Goal: Information Seeking & Learning: Learn about a topic

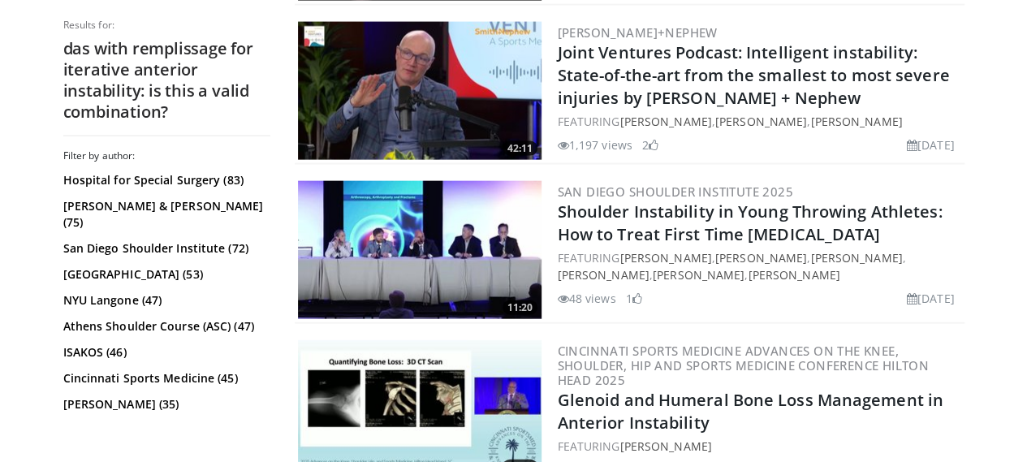
scroll to position [1774, 0]
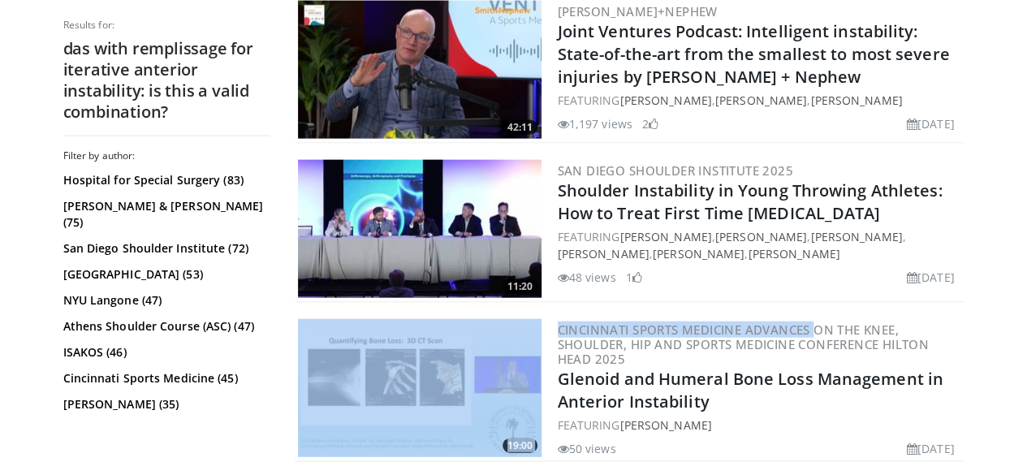
drag, startPoint x: 747, startPoint y: 314, endPoint x: 746, endPoint y: 278, distance: 35.7
click at [746, 278] on div "48 views August 25, 2025 1" at bounding box center [760, 277] width 404 height 17
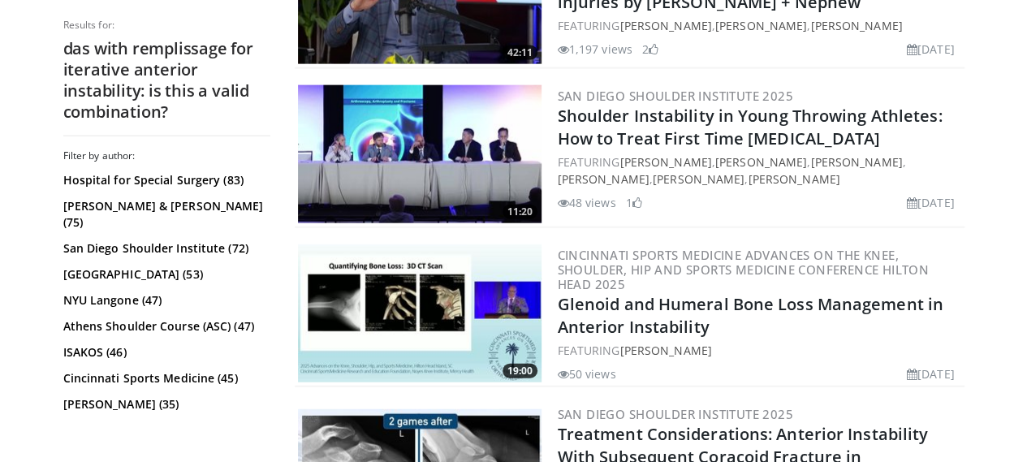
scroll to position [1843, 0]
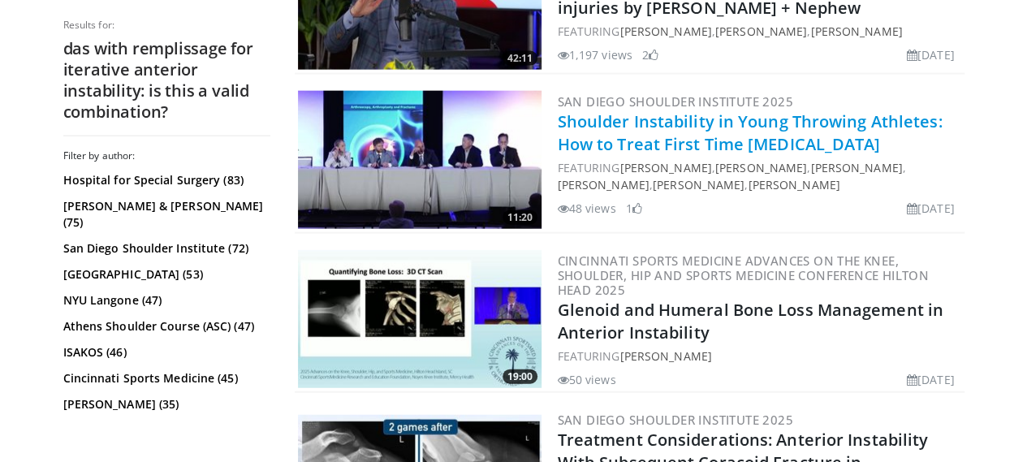
click at [625, 137] on link "Shoulder Instability in Young Throwing Athletes: How to Treat First Time Disloc…" at bounding box center [750, 132] width 385 height 45
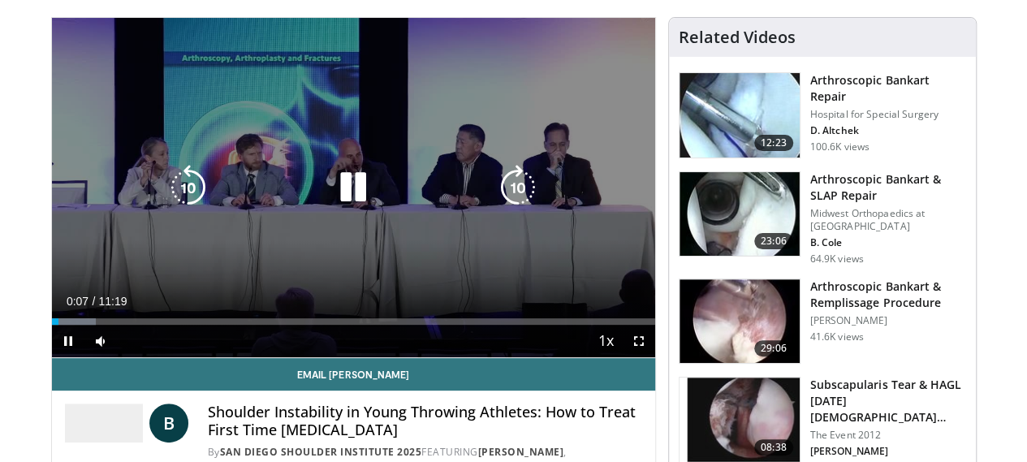
scroll to position [110, 0]
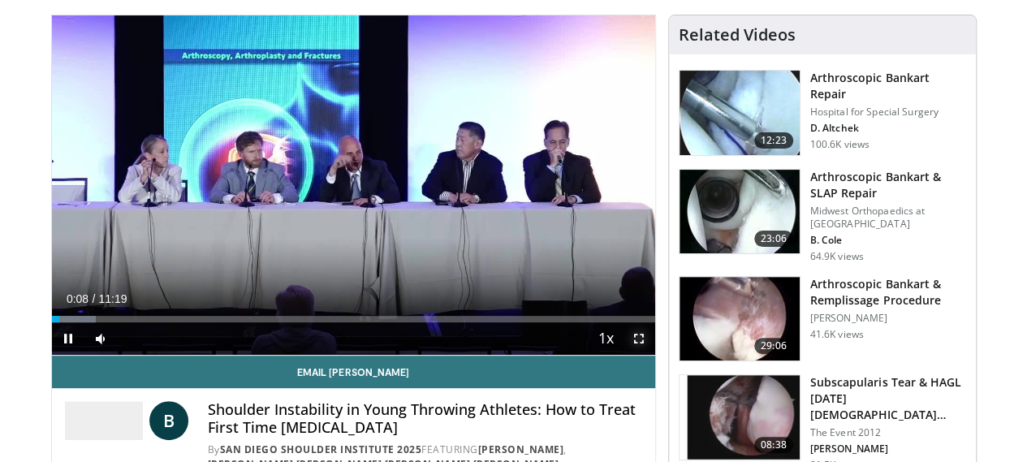
click at [651, 355] on span "Video Player" at bounding box center [639, 338] width 32 height 32
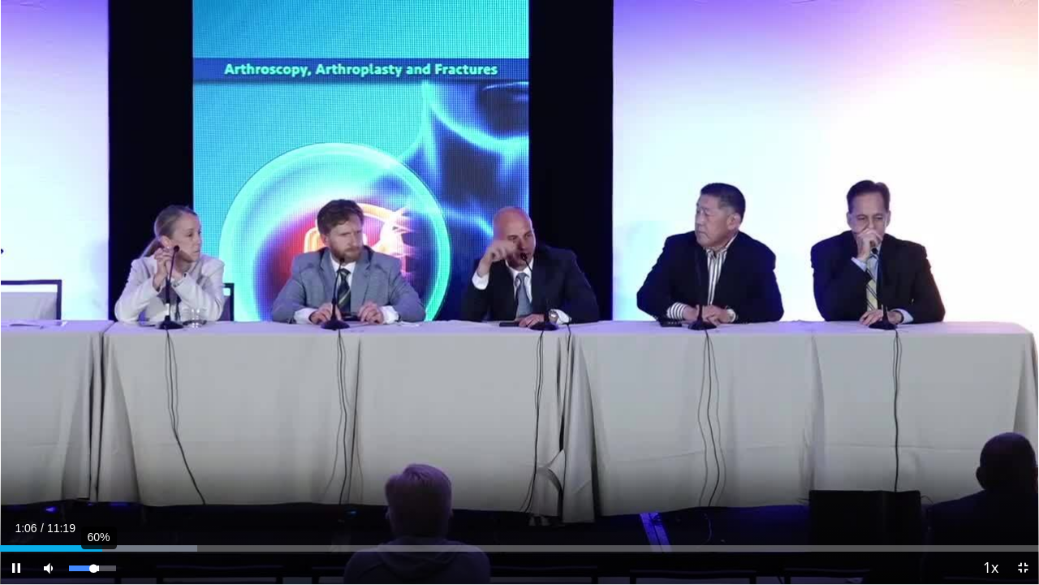
click at [93, 461] on div "Volume Level" at bounding box center [81, 568] width 24 height 6
click at [102, 461] on div "Volume Level" at bounding box center [85, 568] width 33 height 6
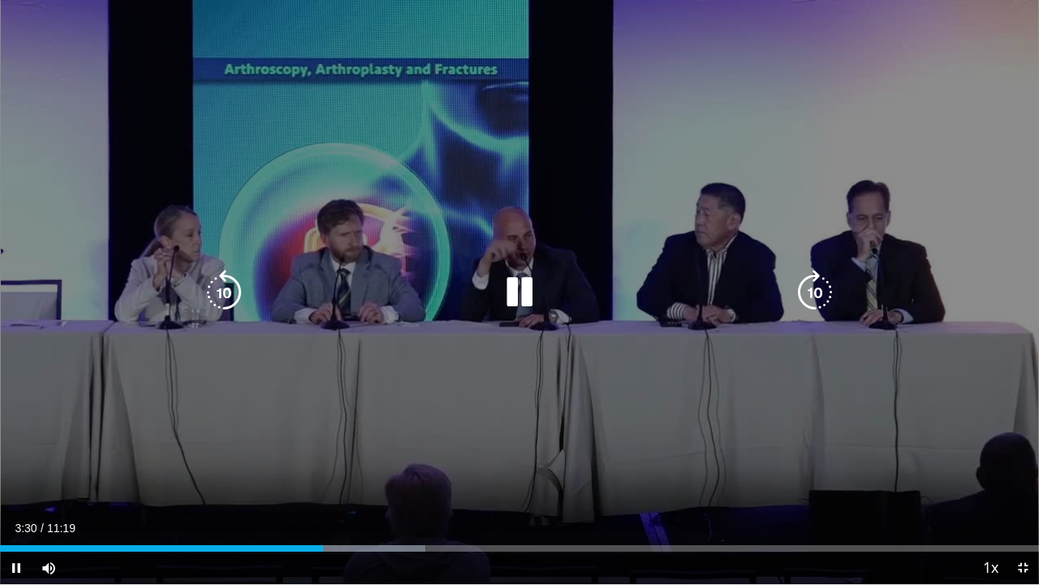
click at [520, 291] on icon "Video Player" at bounding box center [519, 292] width 45 height 45
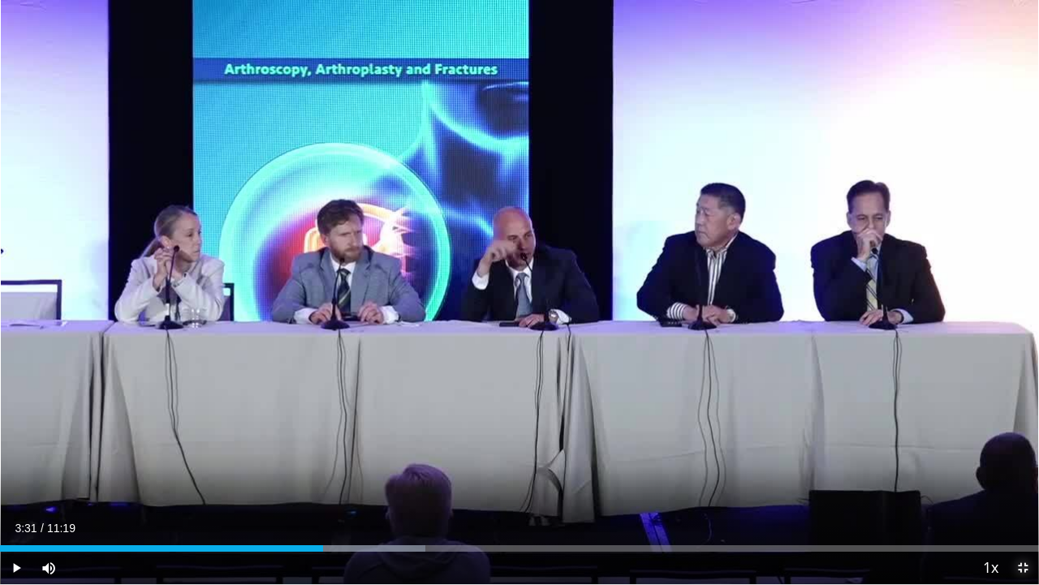
click at [1017, 461] on span "Video Player" at bounding box center [1023, 567] width 32 height 32
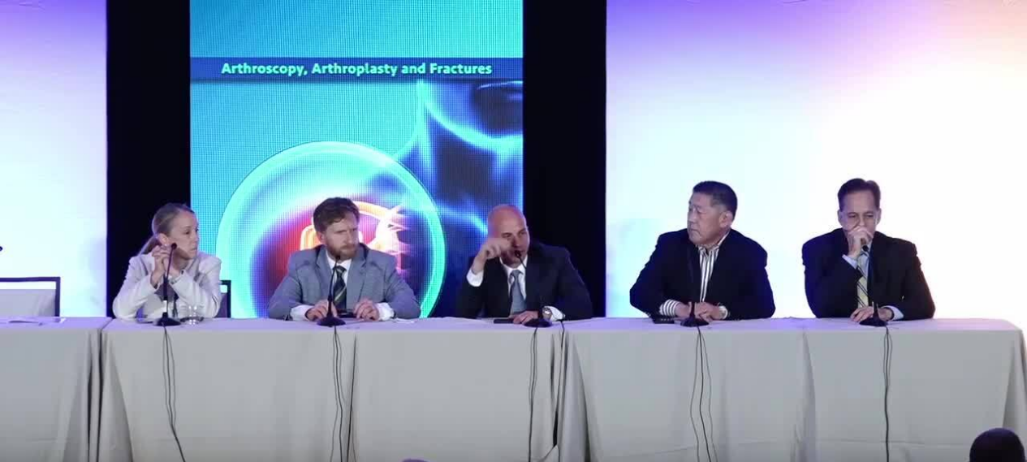
scroll to position [210, 0]
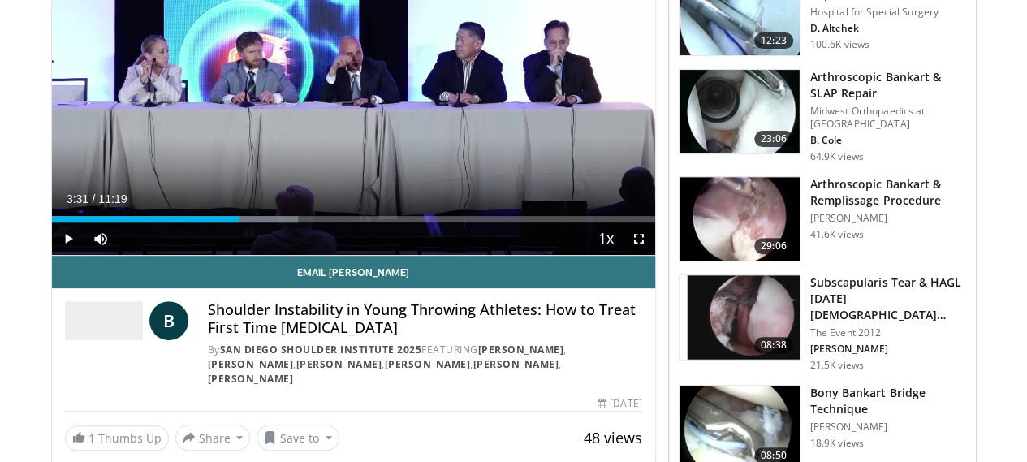
click at [763, 299] on img at bounding box center [740, 317] width 120 height 84
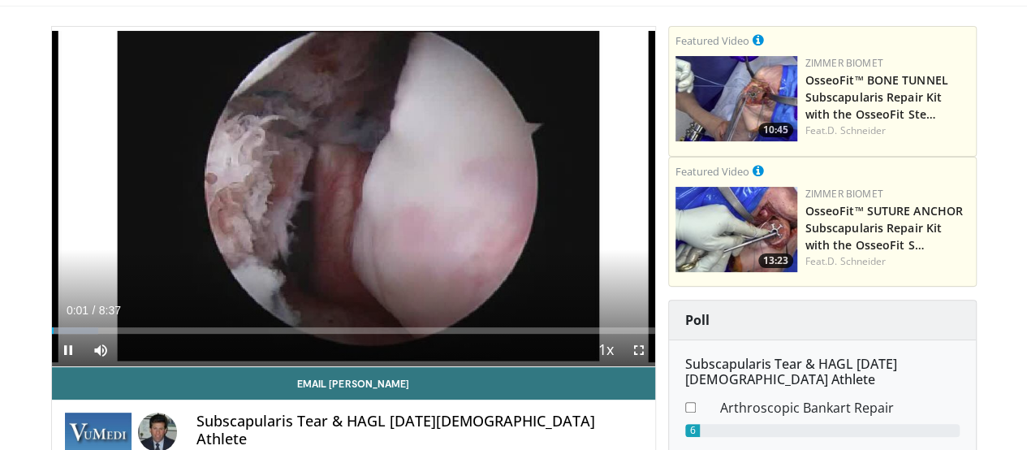
scroll to position [89, 0]
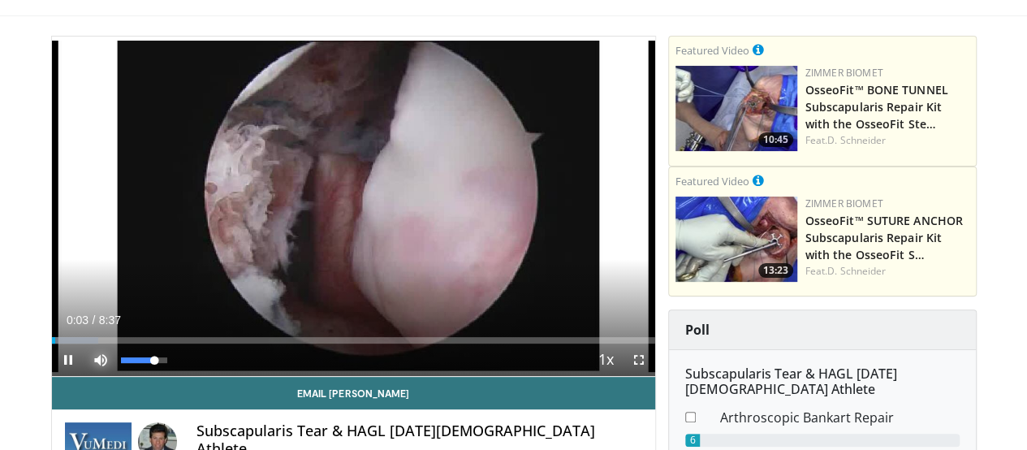
click at [84, 376] on span "Video Player" at bounding box center [100, 359] width 32 height 32
click at [121, 363] on div "42%" at bounding box center [144, 360] width 46 height 6
click at [132, 363] on div "25%" at bounding box center [133, 360] width 2 height 6
click at [655, 376] on span "Video Player" at bounding box center [639, 359] width 32 height 32
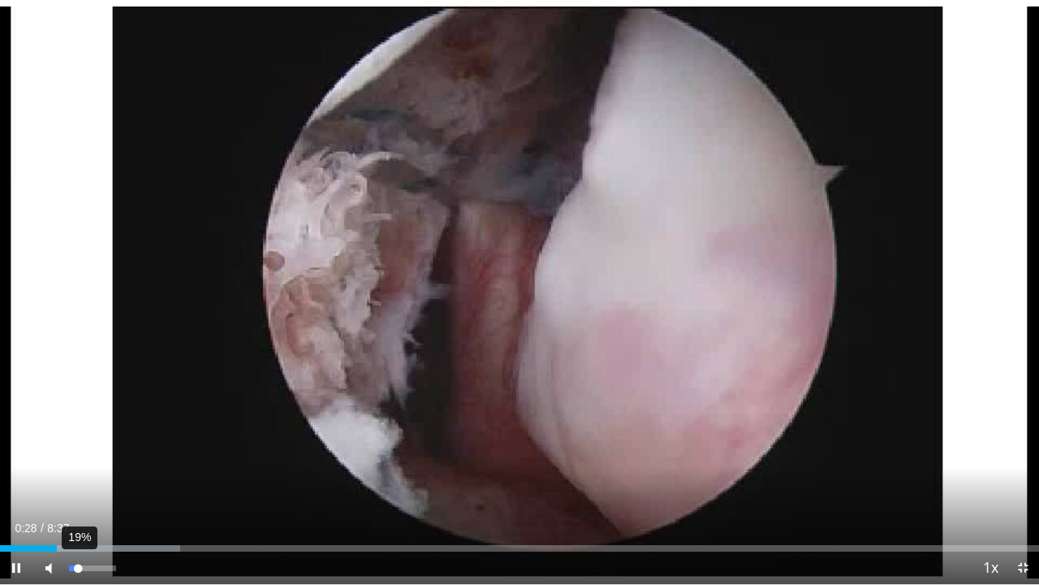
click at [78, 449] on div "19%" at bounding box center [92, 567] width 57 height 32
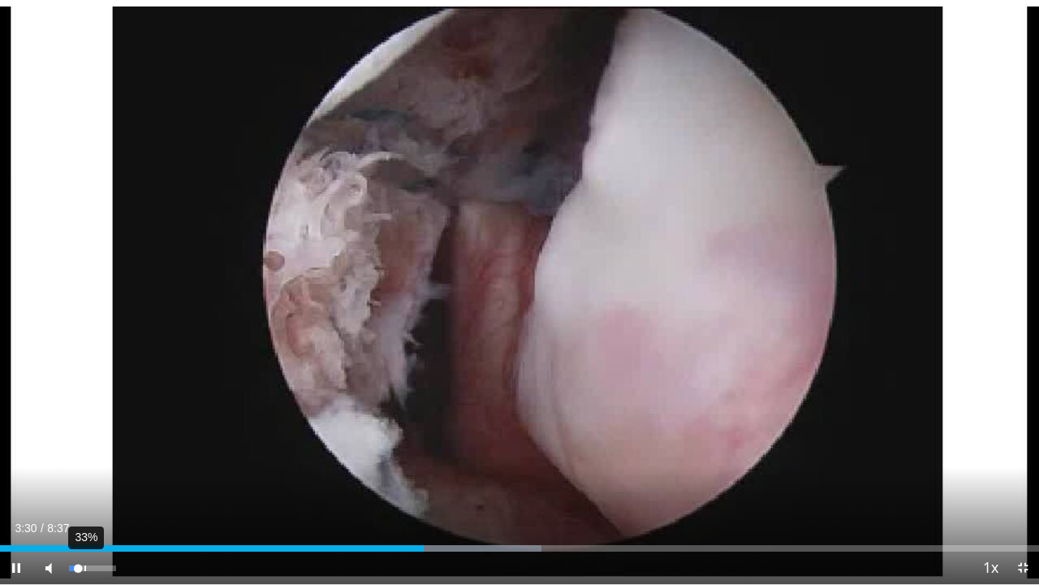
click at [84, 449] on div "33%" at bounding box center [92, 568] width 46 height 6
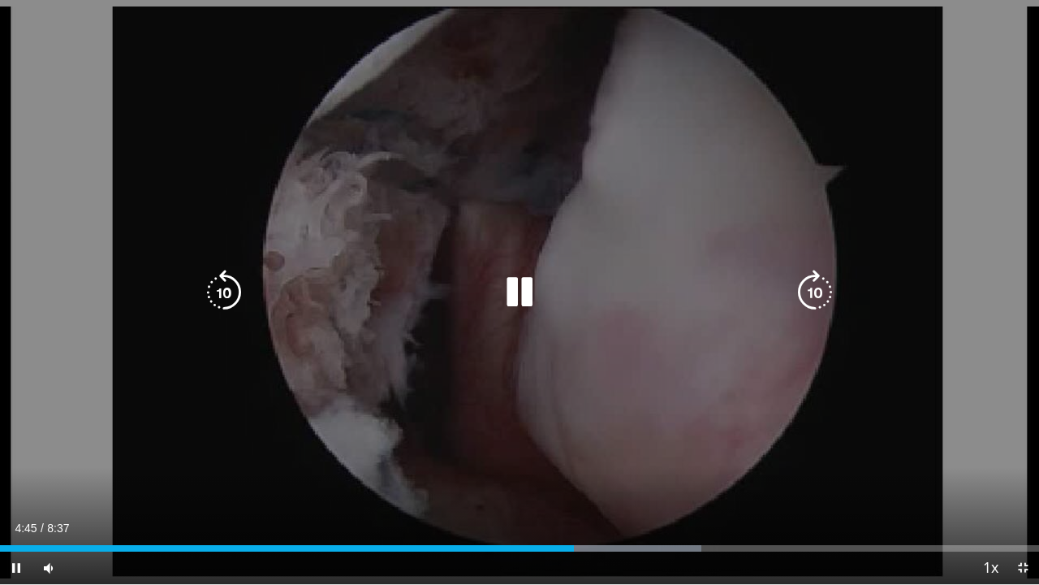
click at [216, 304] on icon "Video Player" at bounding box center [223, 292] width 45 height 45
click at [529, 300] on icon "Video Player" at bounding box center [519, 292] width 45 height 45
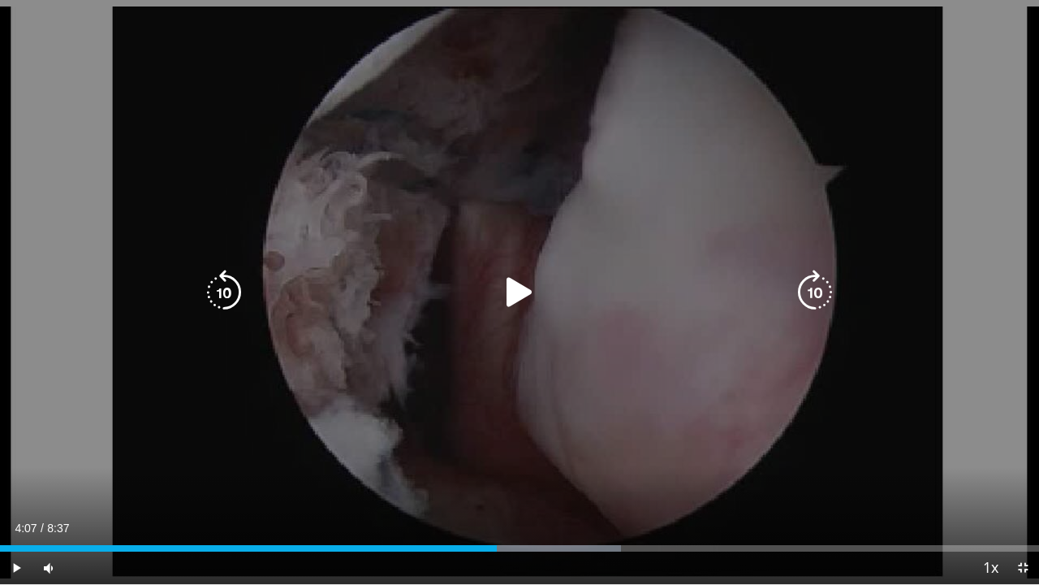
click at [231, 291] on icon "Video Player" at bounding box center [223, 292] width 45 height 45
click at [231, 280] on icon "Video Player" at bounding box center [223, 292] width 45 height 45
click at [552, 291] on div "Video Player" at bounding box center [520, 292] width 624 height 32
click at [513, 291] on icon "Video Player" at bounding box center [519, 292] width 45 height 45
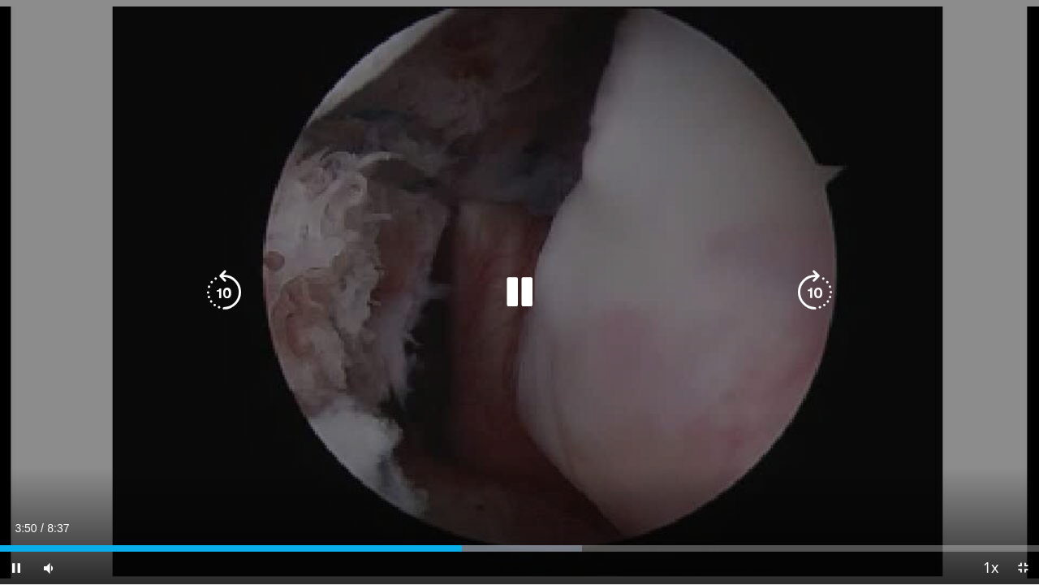
click at [522, 287] on icon "Video Player" at bounding box center [519, 292] width 45 height 45
click at [519, 299] on icon "Video Player" at bounding box center [519, 292] width 45 height 45
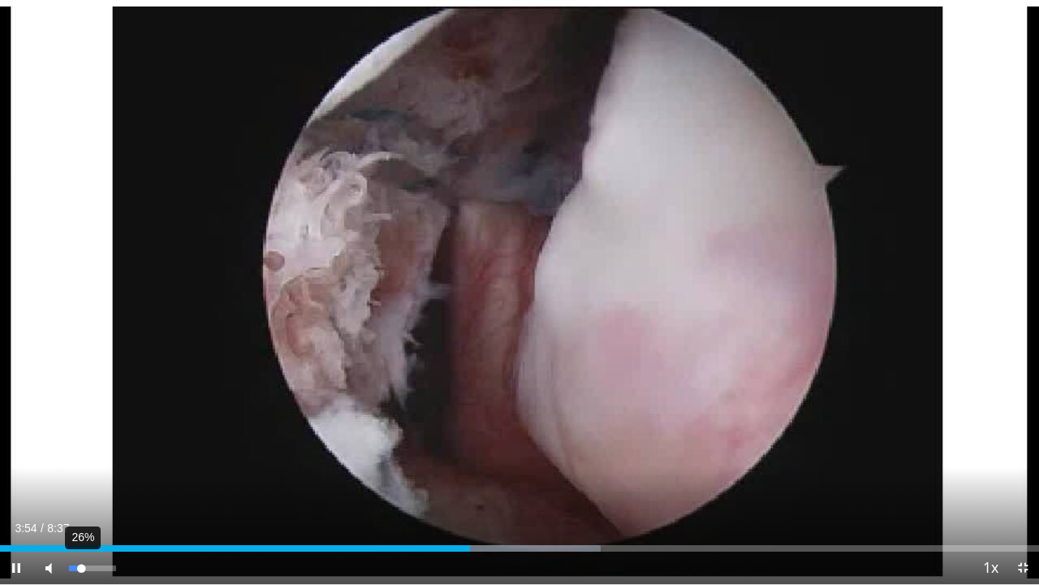
click at [81, 449] on div "Volume Level" at bounding box center [75, 568] width 12 height 6
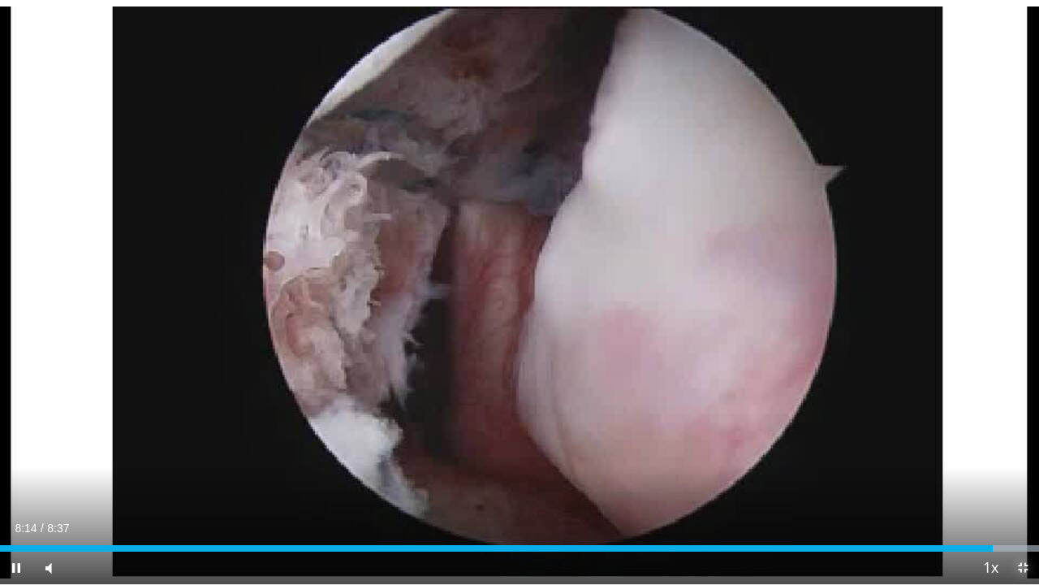
click at [1019, 449] on span "Video Player" at bounding box center [1023, 567] width 32 height 32
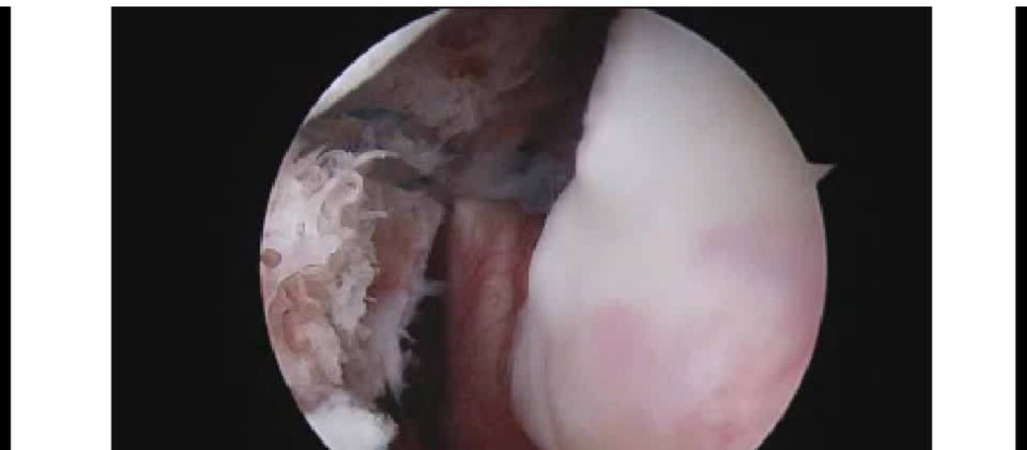
scroll to position [676, 0]
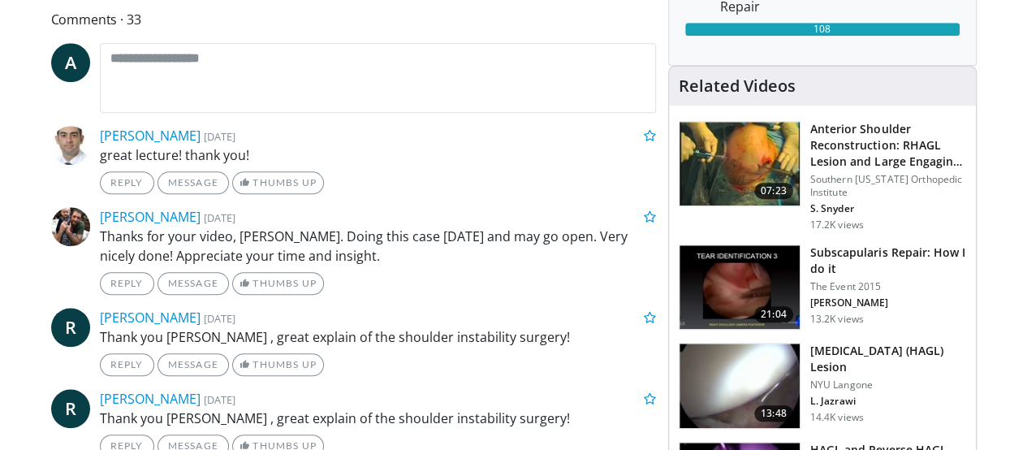
click at [757, 353] on img at bounding box center [740, 385] width 120 height 84
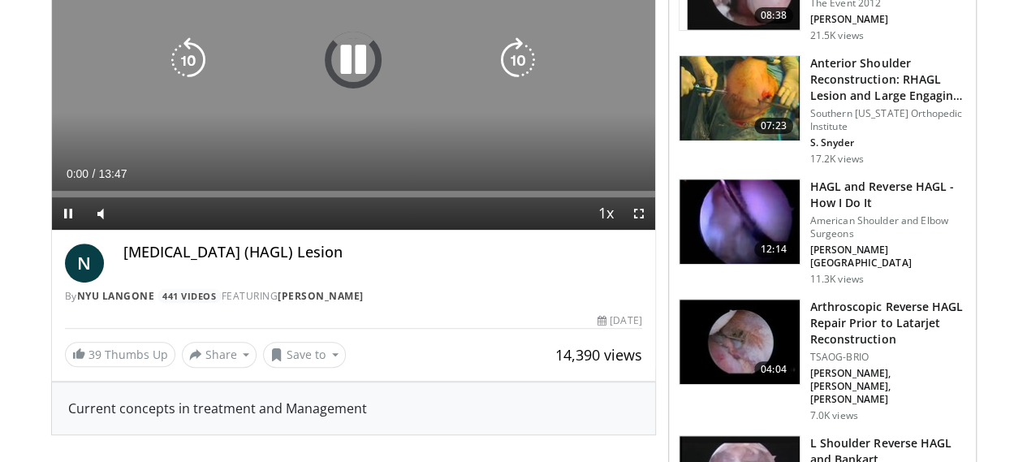
scroll to position [237, 0]
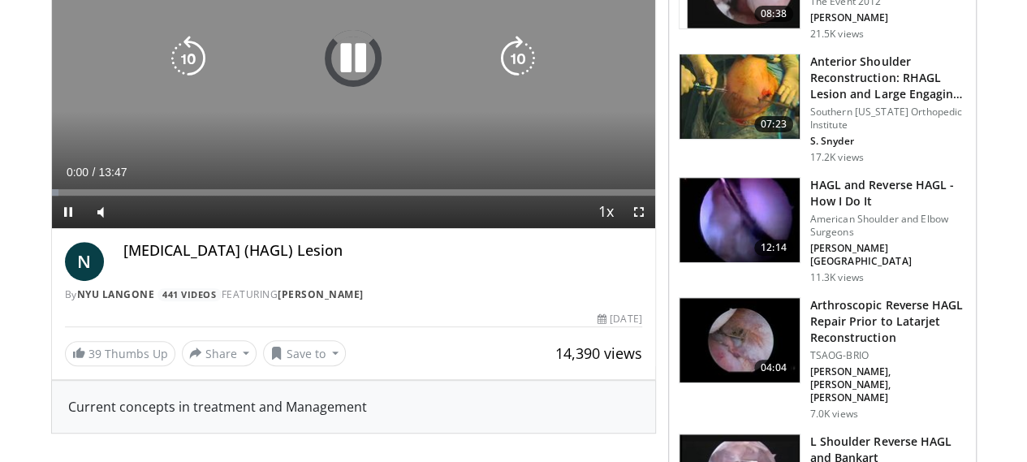
click at [352, 81] on icon "Video Player" at bounding box center [352, 58] width 45 height 45
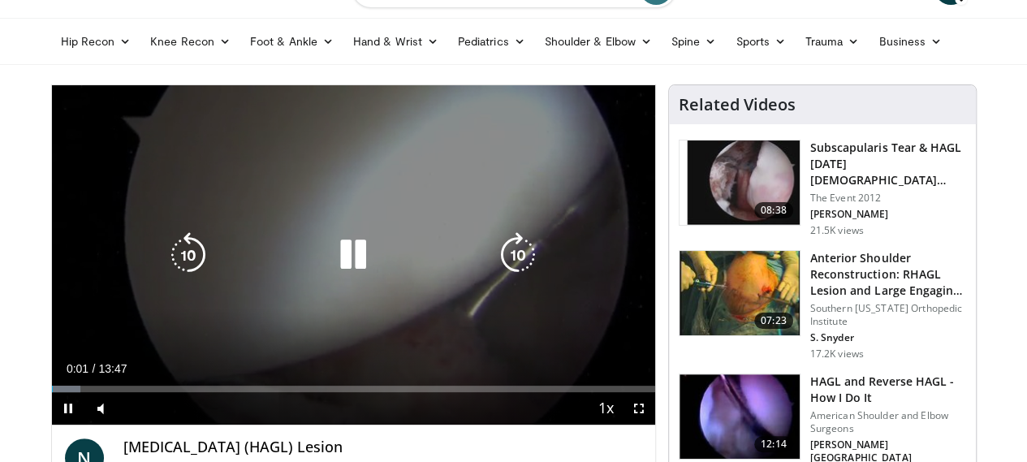
scroll to position [24, 0]
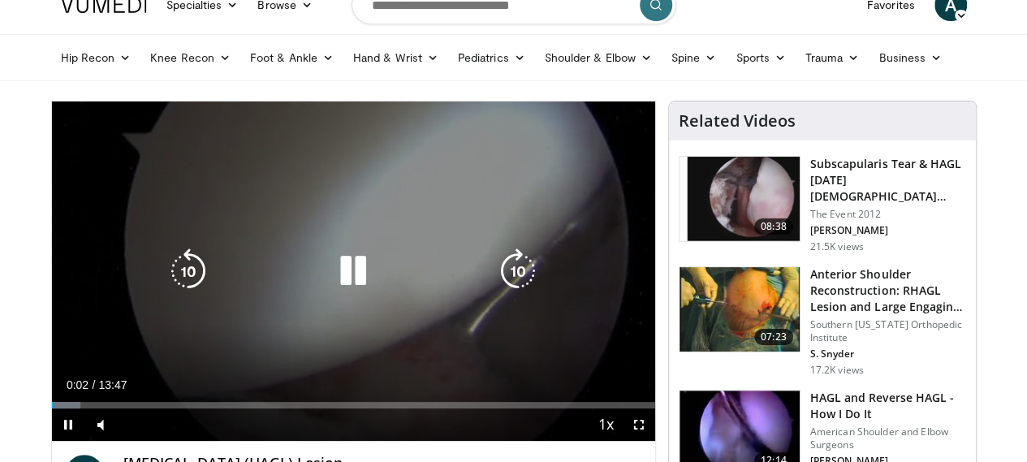
click at [335, 277] on icon "Video Player" at bounding box center [352, 270] width 45 height 45
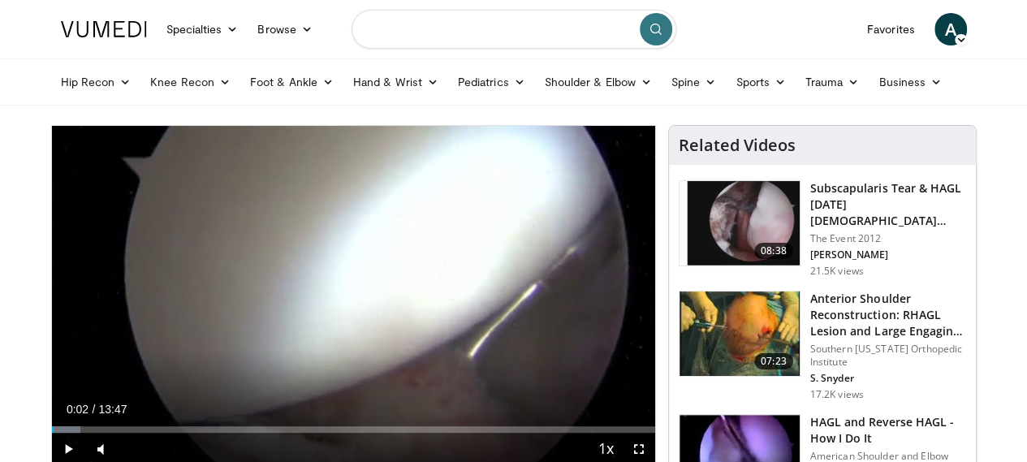
drag, startPoint x: 564, startPoint y: 24, endPoint x: 258, endPoint y: 8, distance: 306.5
click at [258, 8] on nav "Specialties Adult & Family Medicine Allergy, Asthma, Immunology Anesthesiology …" at bounding box center [514, 29] width 926 height 58
type input "**********"
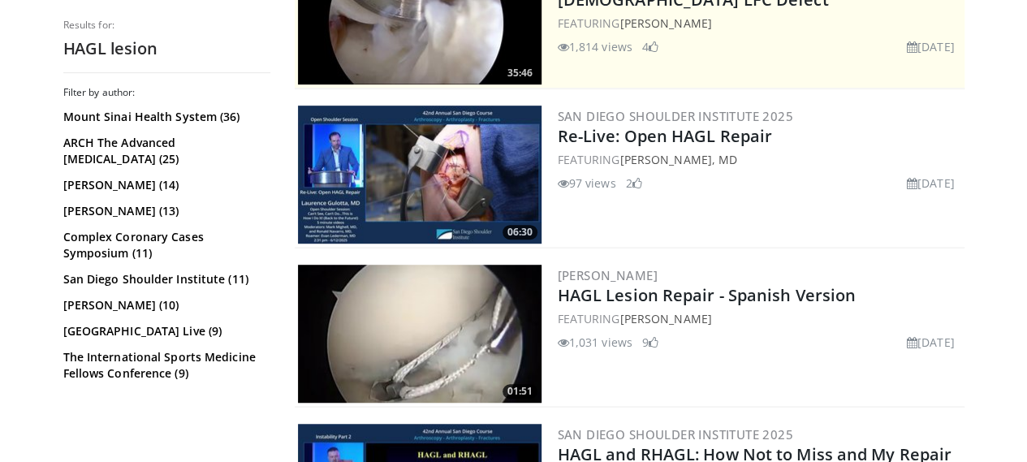
scroll to position [395, 0]
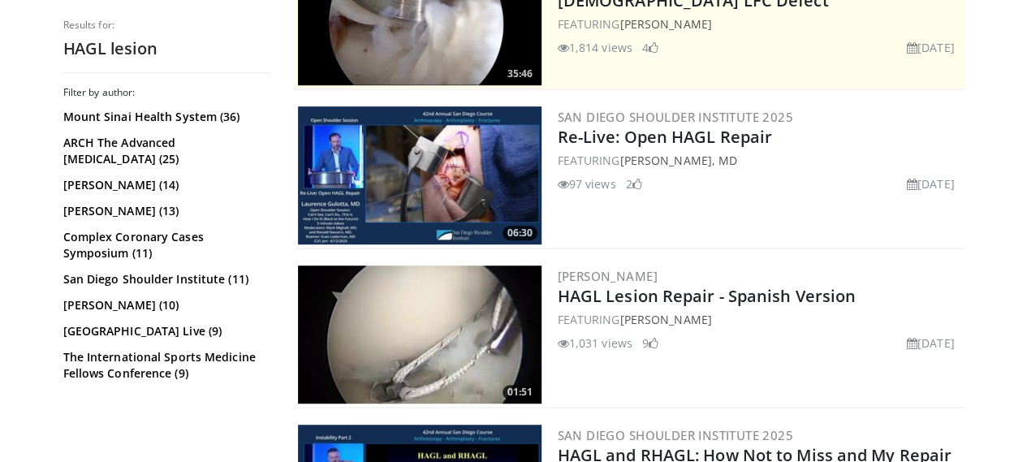
click at [452, 171] on img at bounding box center [420, 175] width 244 height 138
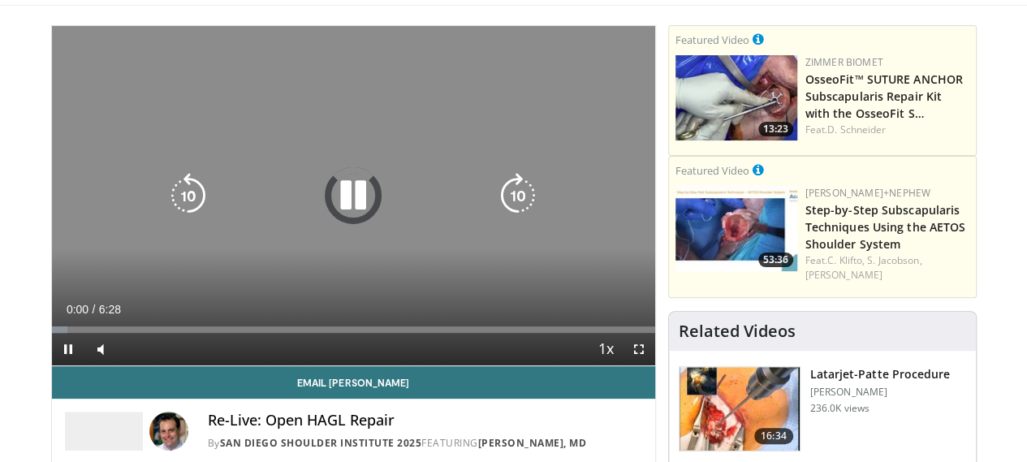
scroll to position [116, 0]
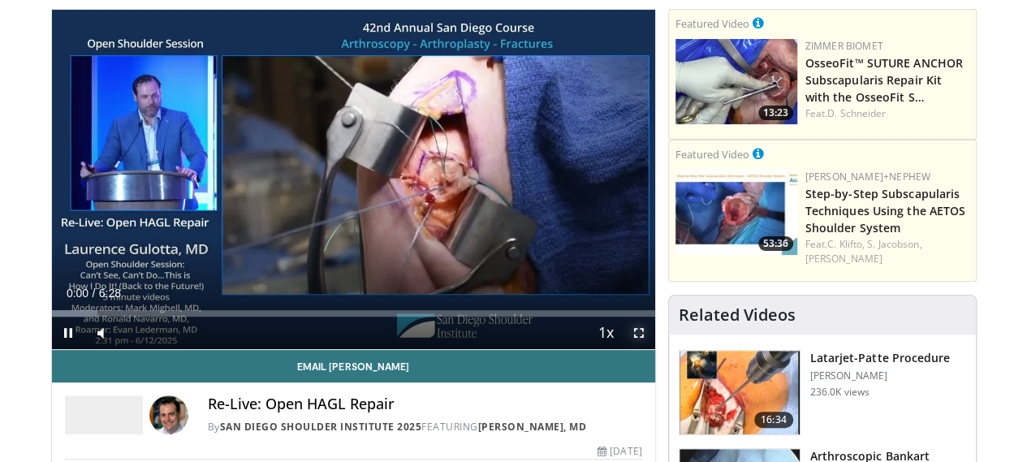
click at [650, 349] on span "Video Player" at bounding box center [639, 333] width 32 height 32
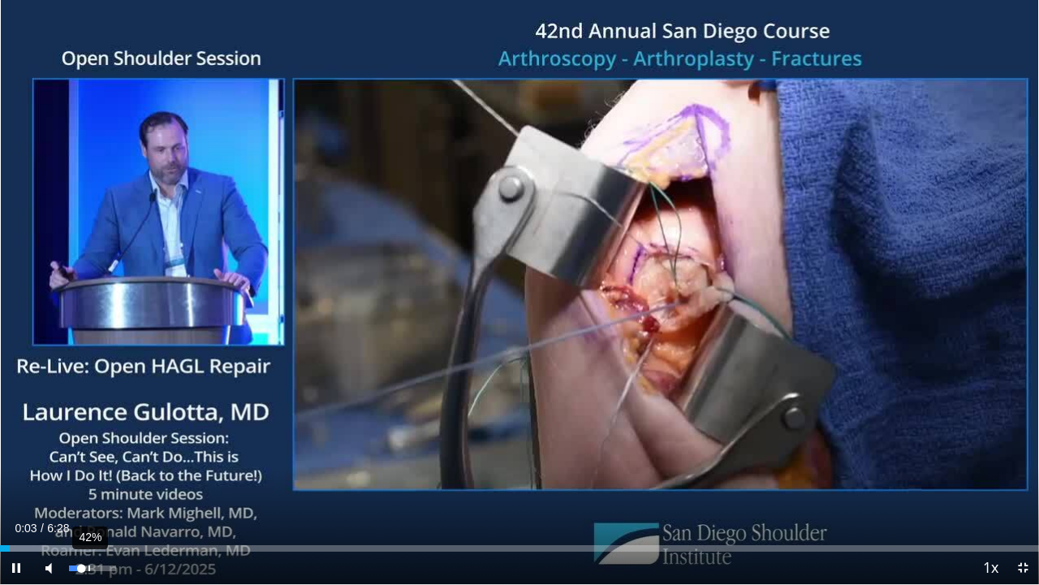
click at [89, 461] on div "42%" at bounding box center [92, 568] width 46 height 6
click at [94, 461] on div "54%" at bounding box center [92, 568] width 46 height 6
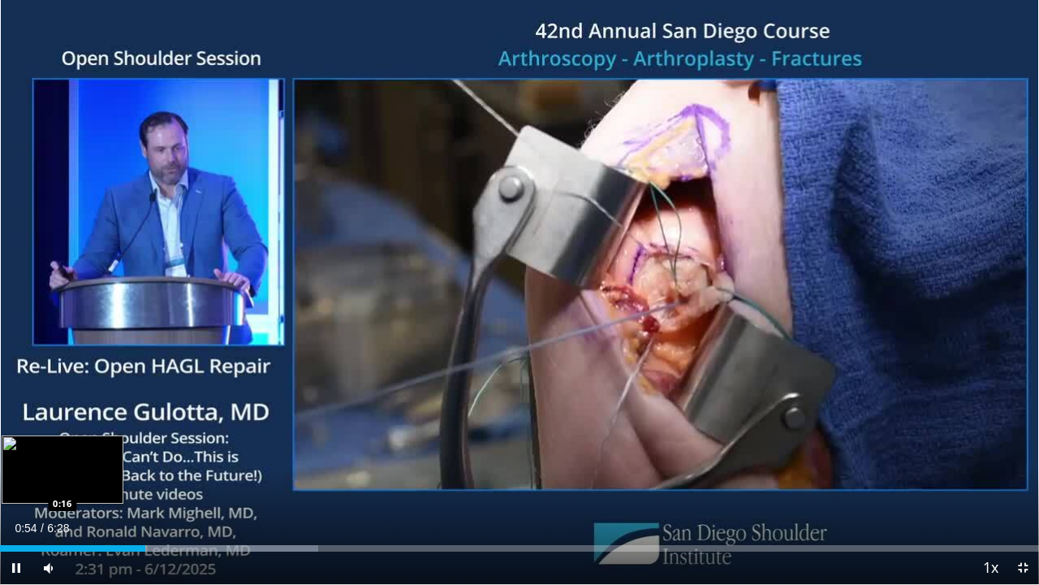
click at [44, 461] on div "0:54" at bounding box center [72, 548] width 145 height 6
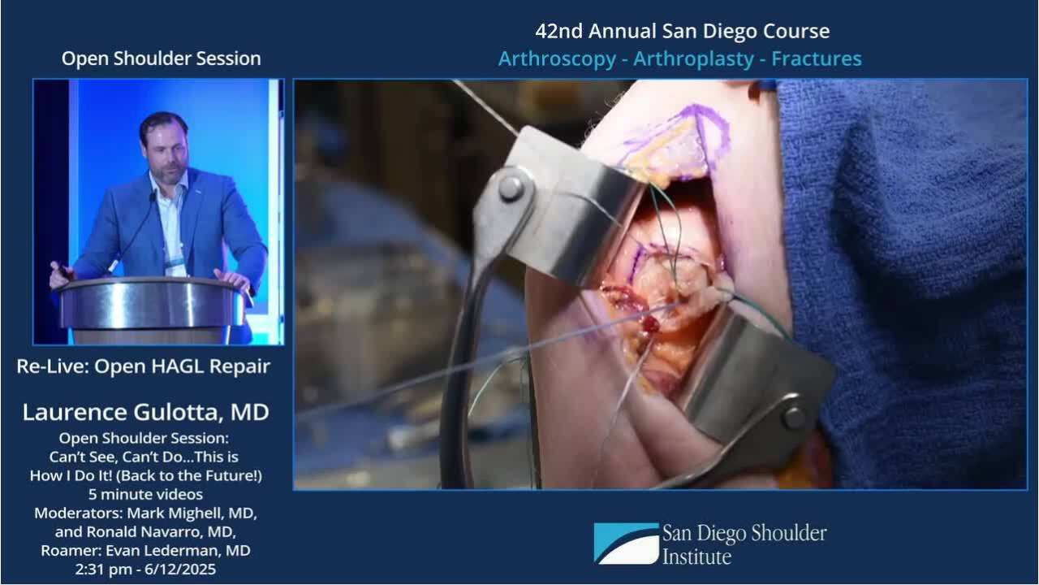
click at [99, 461] on div "10 seconds Tap to unmute" at bounding box center [519, 292] width 1039 height 584
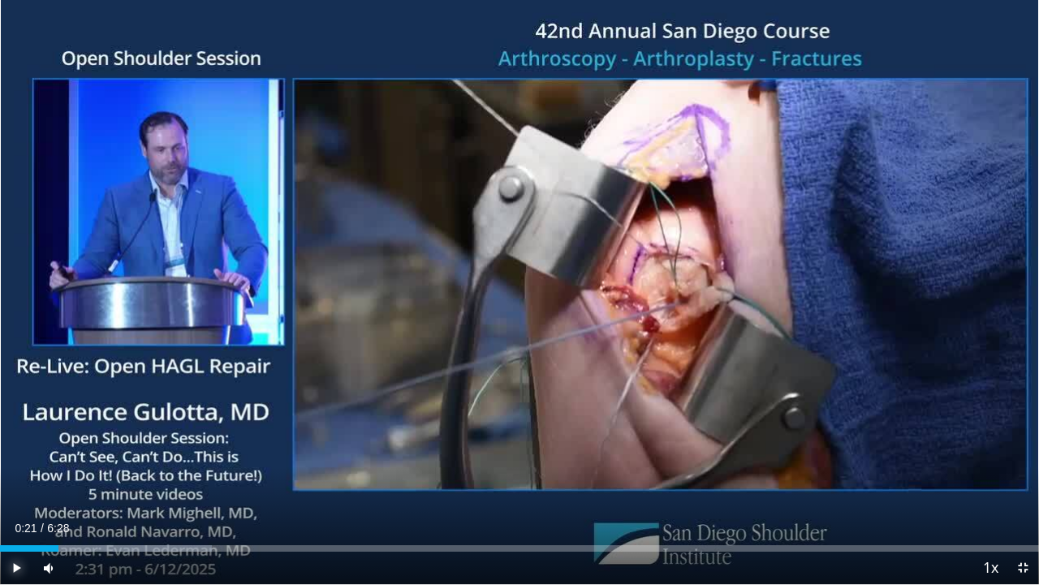
click at [13, 461] on span "Video Player" at bounding box center [16, 567] width 32 height 32
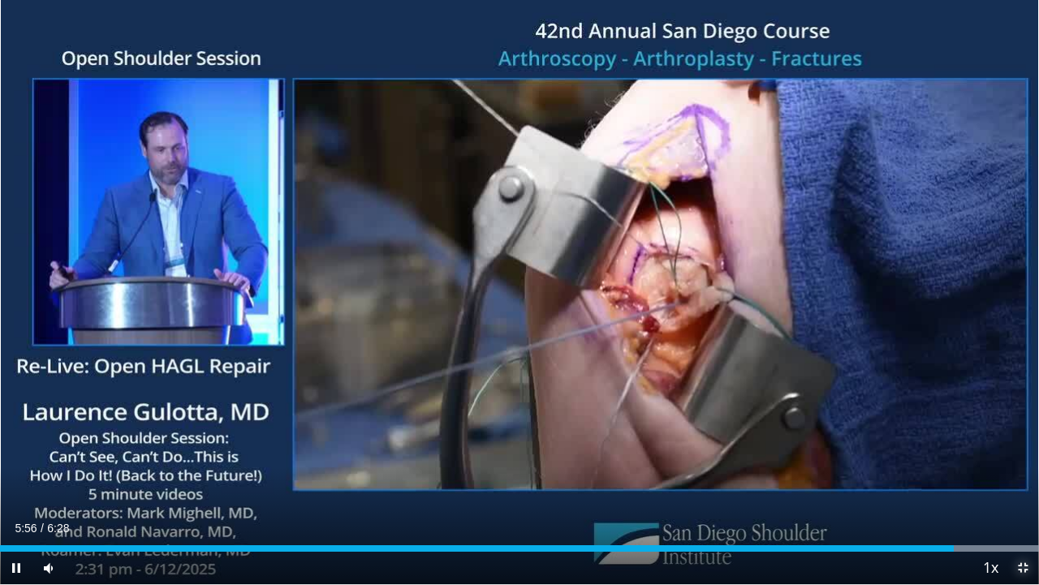
click at [1026, 461] on span "Video Player" at bounding box center [1023, 567] width 32 height 32
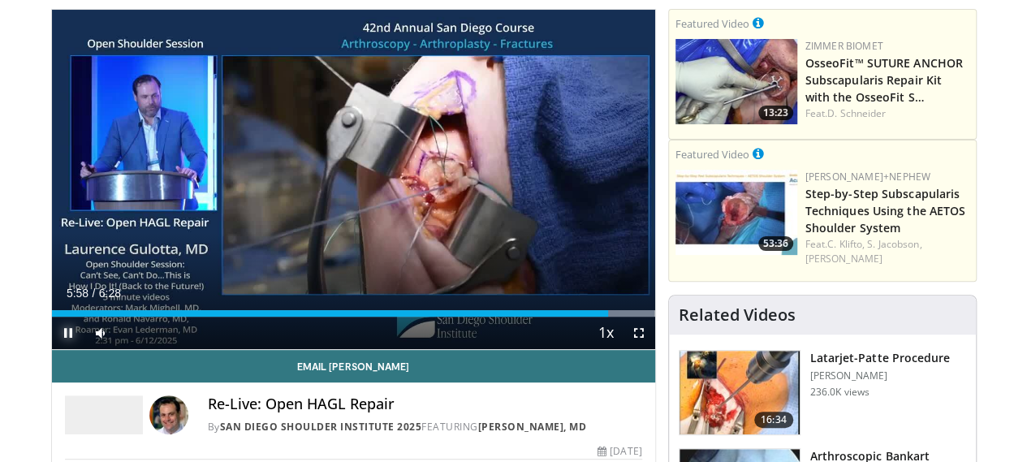
click at [52, 349] on span "Video Player" at bounding box center [68, 333] width 32 height 32
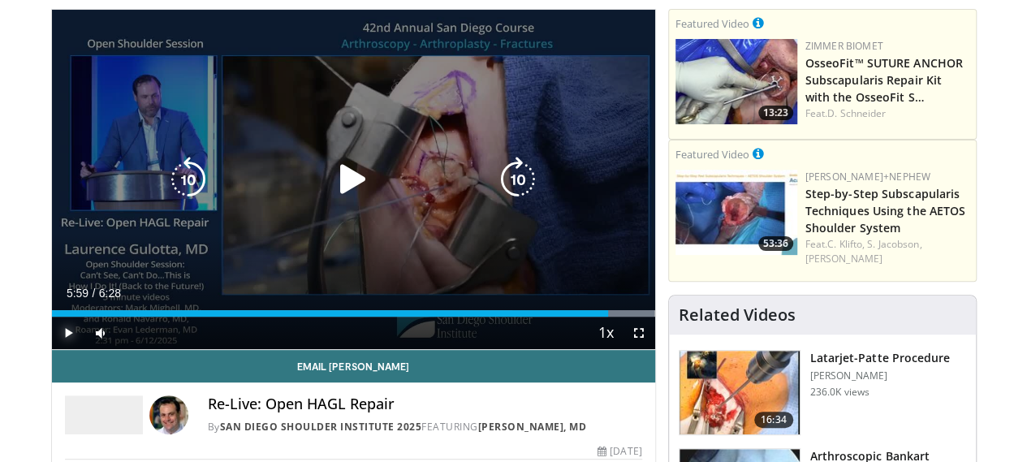
scroll to position [0, 0]
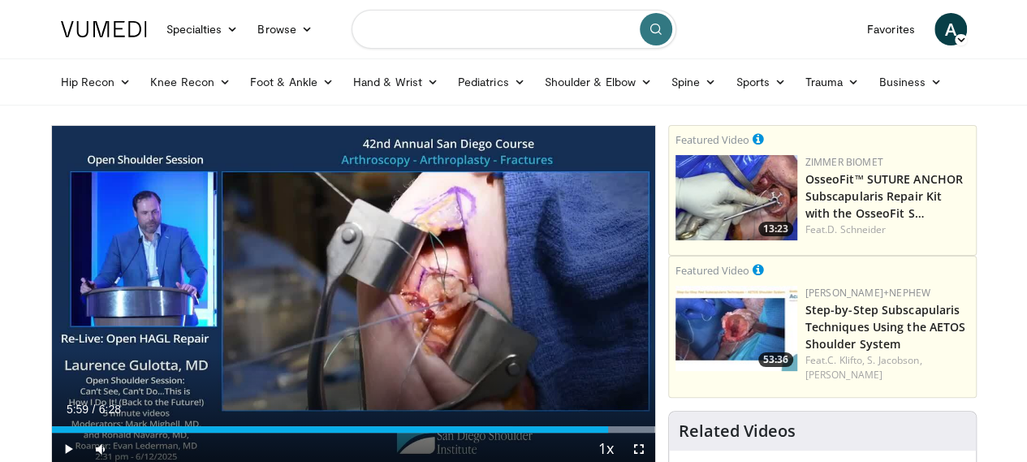
click at [547, 28] on input "Search topics, interventions" at bounding box center [514, 29] width 325 height 39
type input "**********"
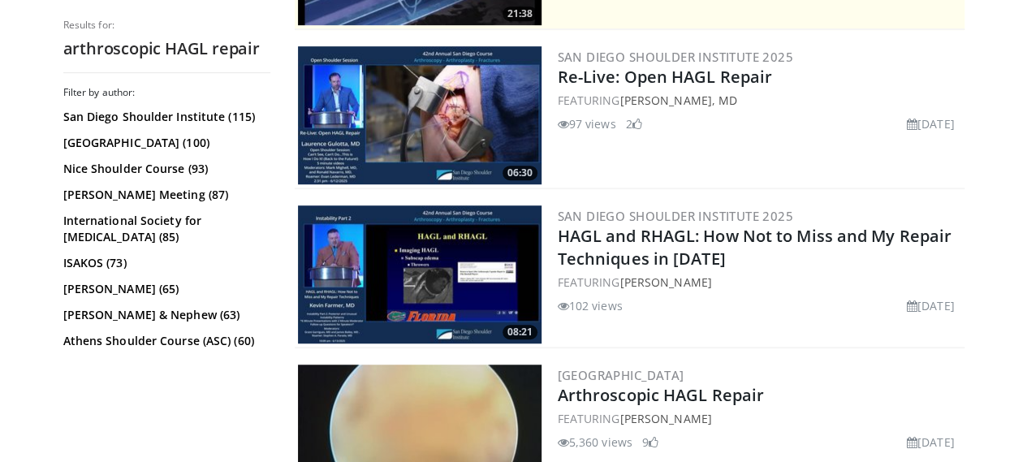
scroll to position [457, 0]
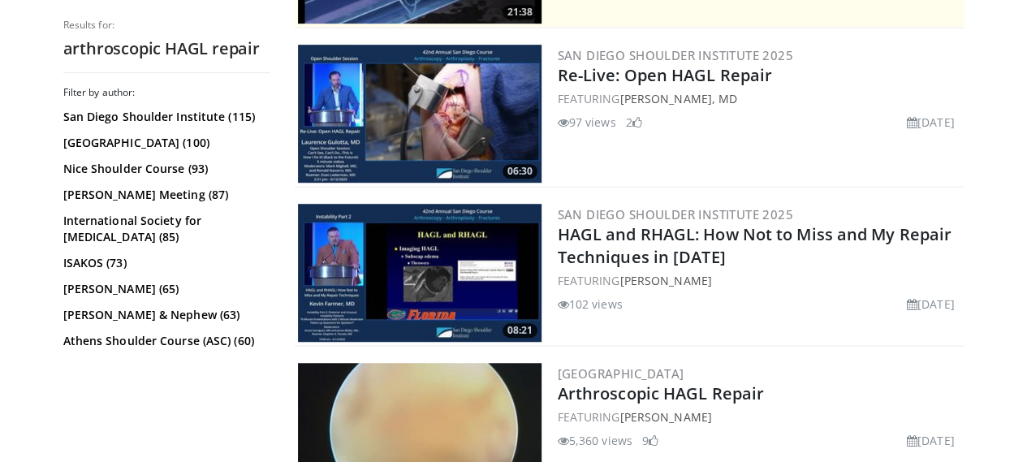
click at [419, 266] on img at bounding box center [420, 273] width 244 height 138
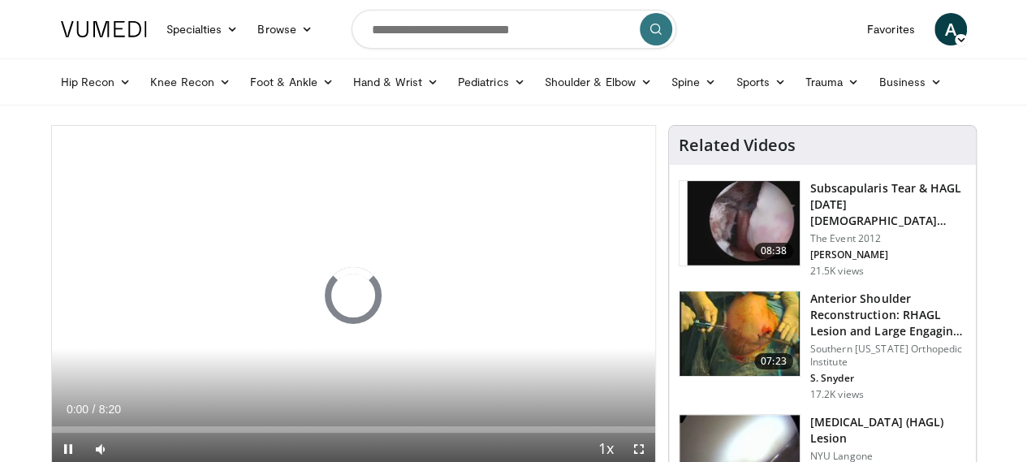
scroll to position [107, 0]
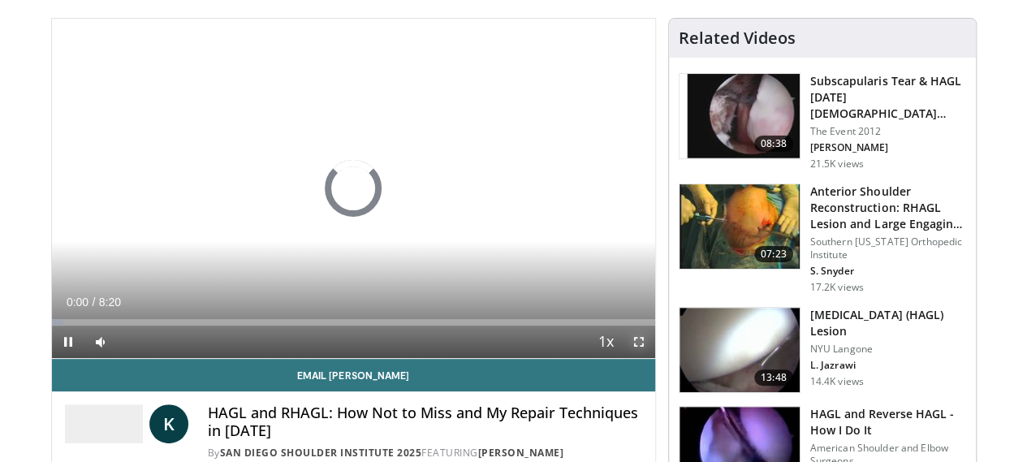
click at [655, 358] on span "Video Player" at bounding box center [639, 342] width 32 height 32
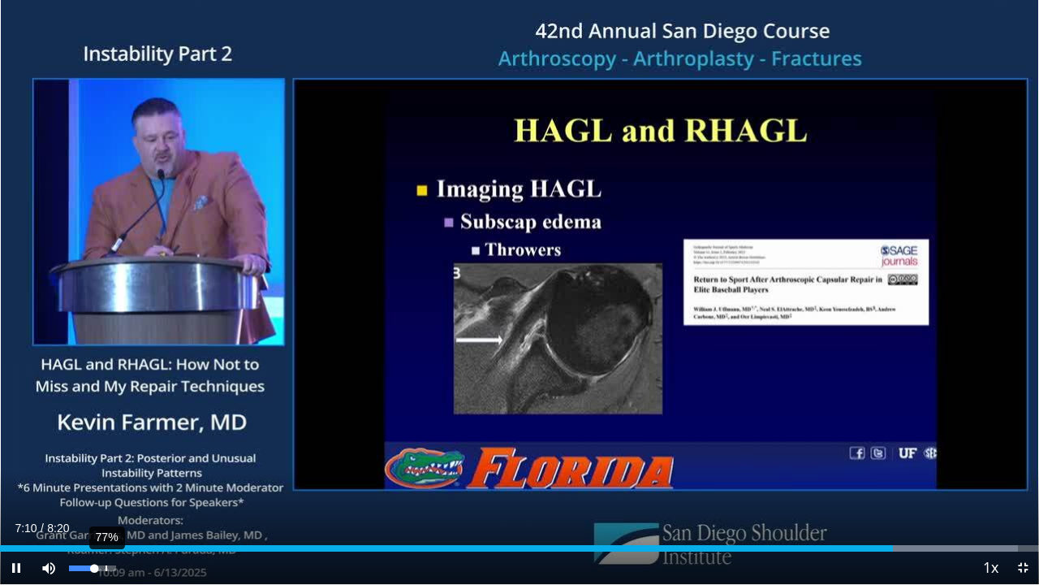
click at [105, 461] on div "77%" at bounding box center [92, 568] width 46 height 6
click at [111, 461] on div "91%" at bounding box center [92, 568] width 46 height 6
click at [1022, 461] on span "Video Player" at bounding box center [1023, 567] width 32 height 32
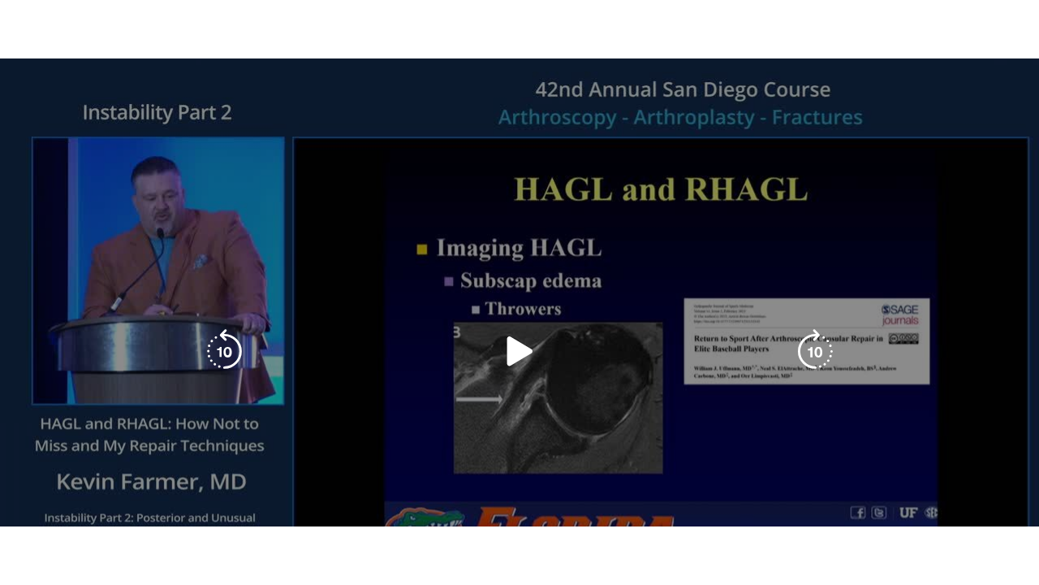
scroll to position [166, 0]
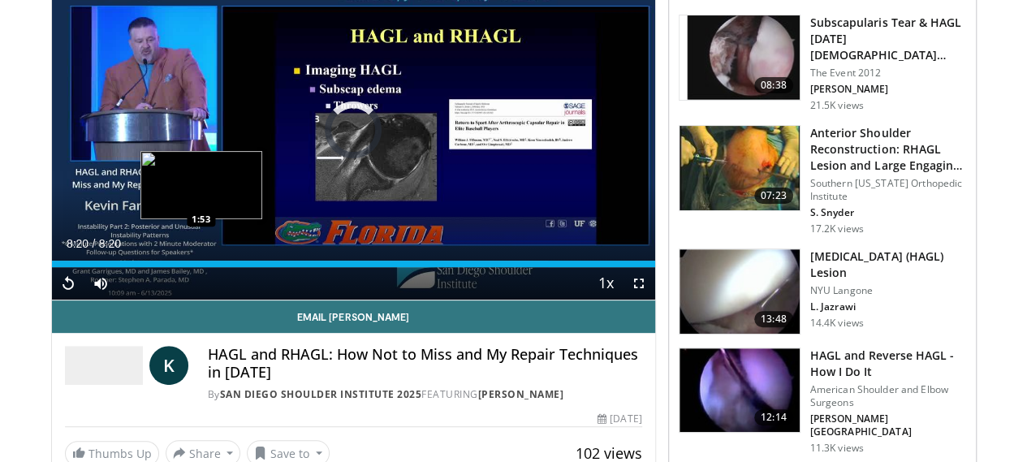
click at [159, 267] on div "Loaded : 100.00% 8:20 1:53" at bounding box center [353, 259] width 603 height 15
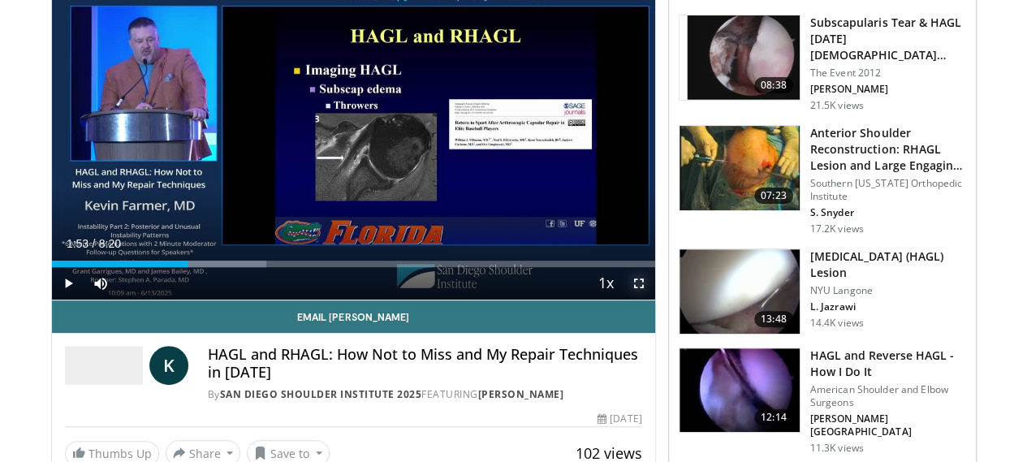
click at [655, 300] on span "Video Player" at bounding box center [639, 283] width 32 height 32
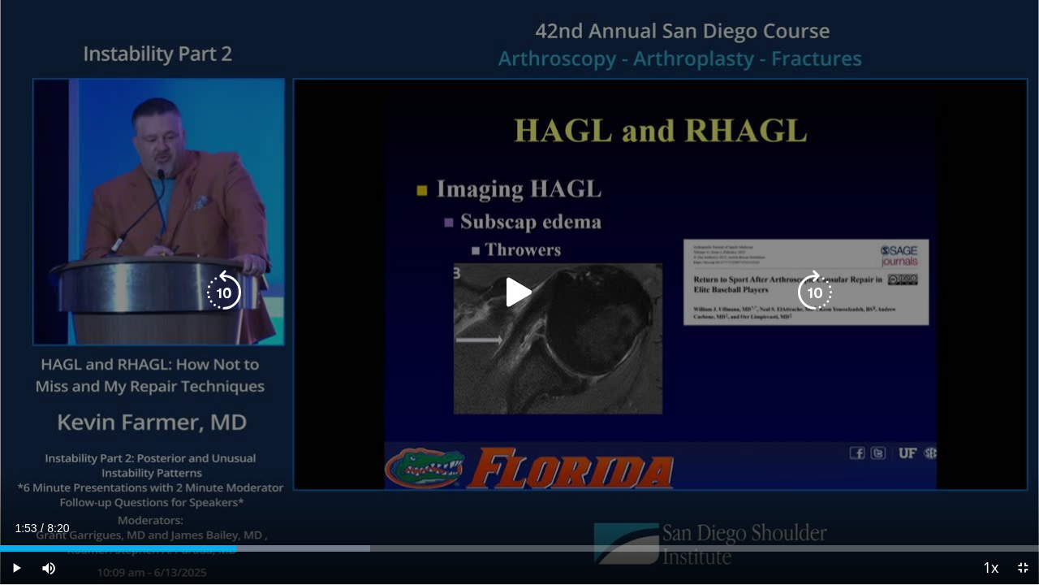
click at [515, 287] on icon "Video Player" at bounding box center [519, 292] width 45 height 45
click at [518, 304] on icon "Video Player" at bounding box center [519, 292] width 45 height 45
click at [529, 277] on icon "Video Player" at bounding box center [519, 292] width 45 height 45
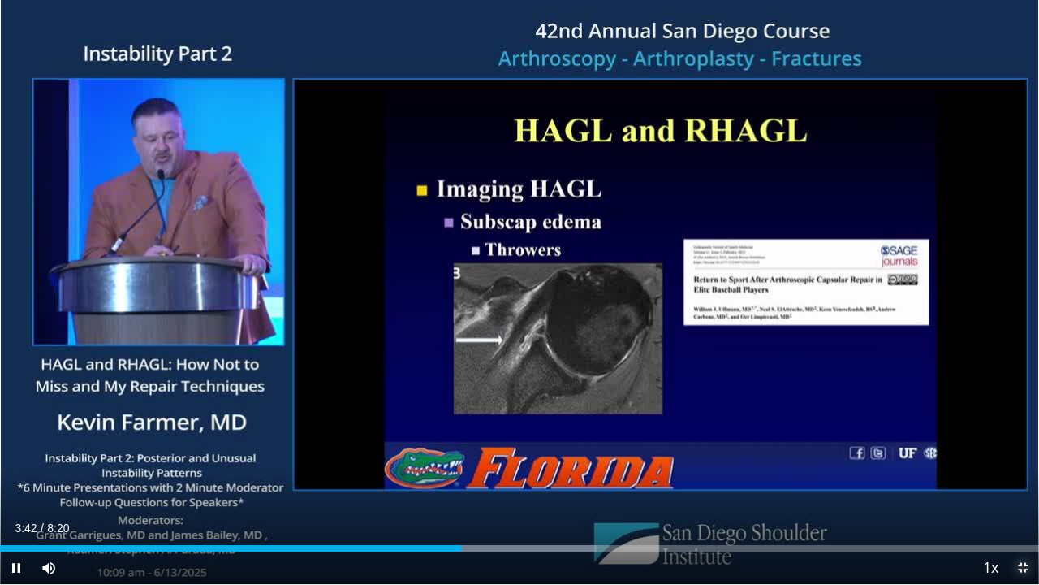
click at [1026, 461] on span "Video Player" at bounding box center [1023, 567] width 32 height 32
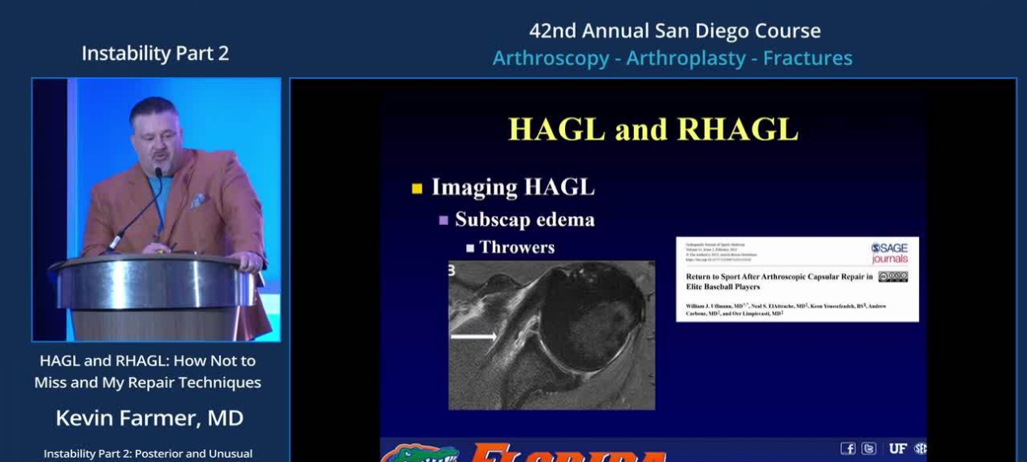
scroll to position [470, 0]
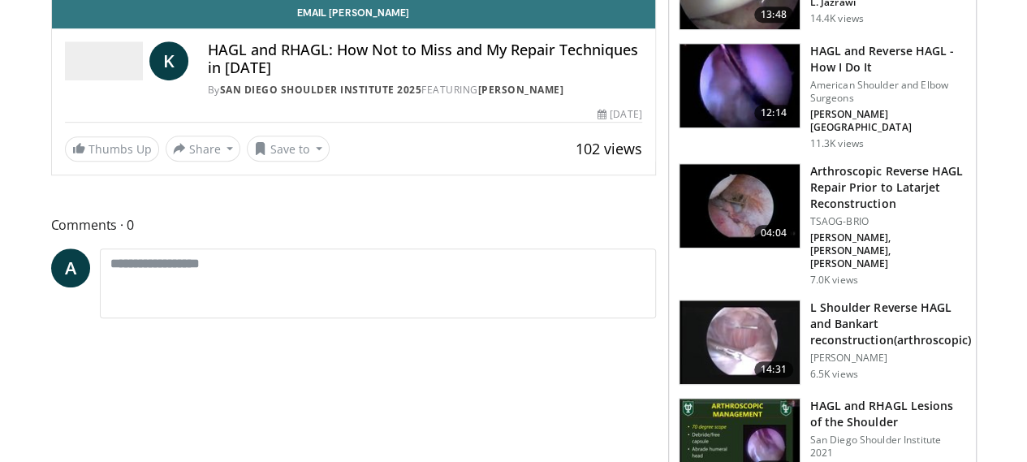
click at [760, 399] on img at bounding box center [740, 441] width 120 height 84
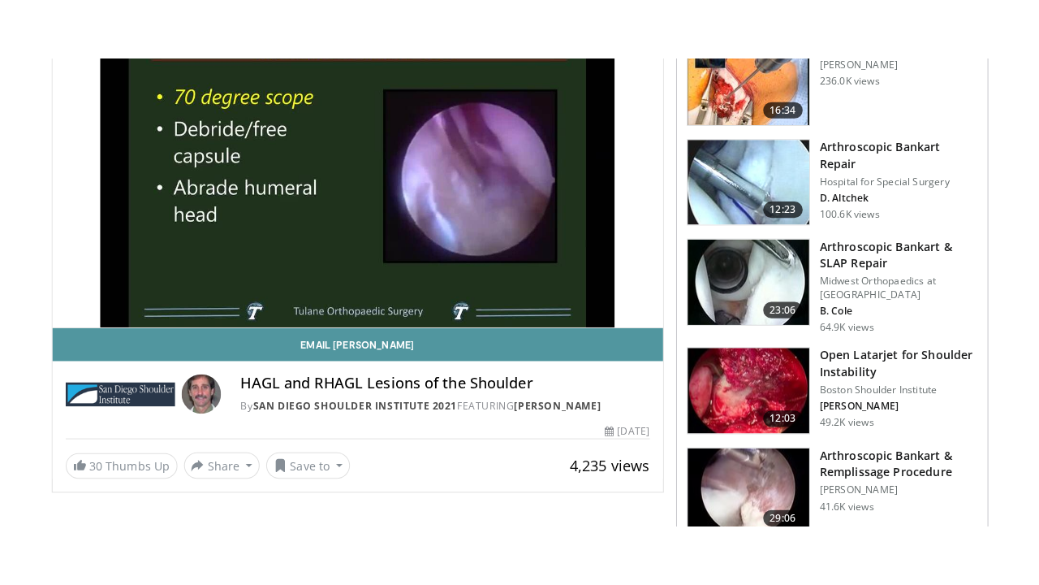
scroll to position [169, 0]
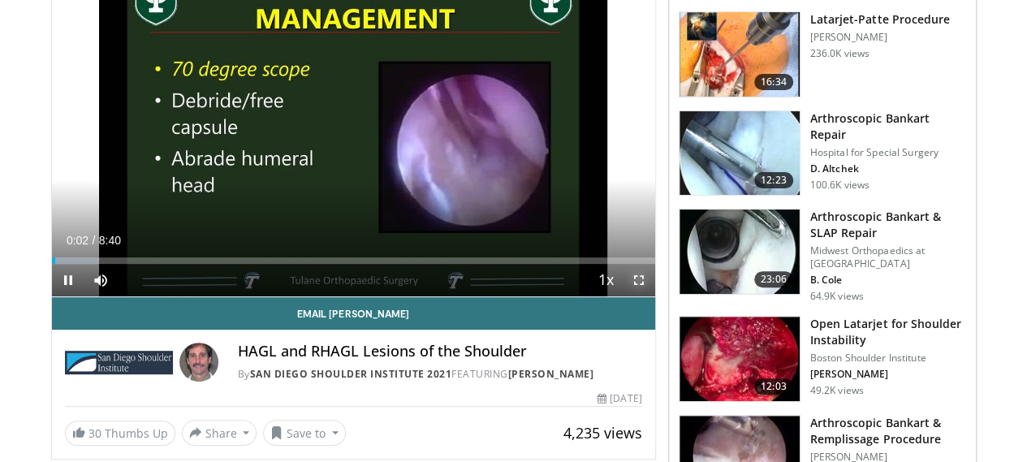
click at [655, 296] on span "Video Player" at bounding box center [639, 280] width 32 height 32
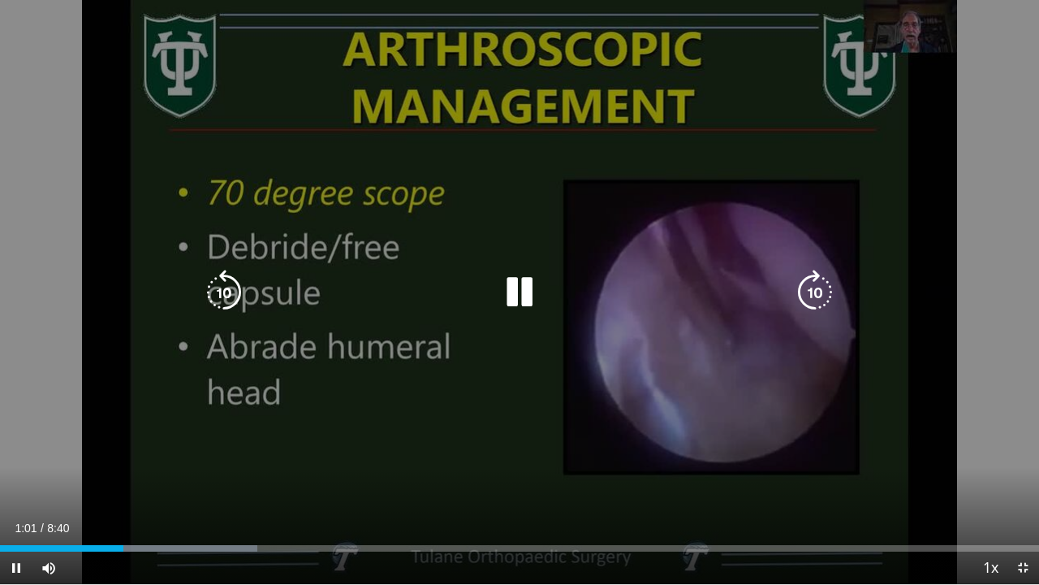
click at [505, 317] on div "10 seconds Tap to unmute" at bounding box center [519, 292] width 1039 height 584
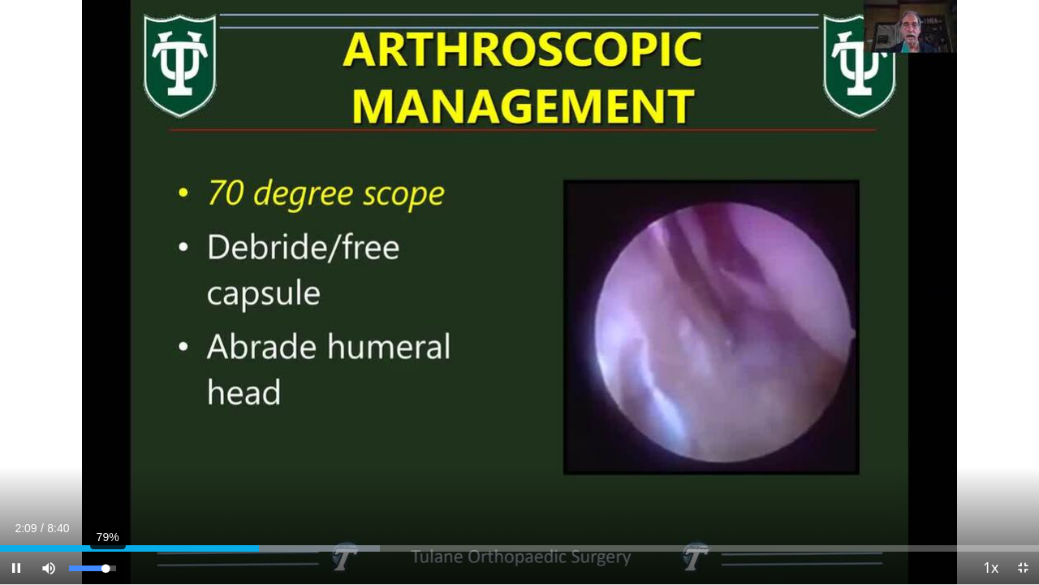
click at [106, 461] on div "79%" at bounding box center [92, 568] width 46 height 6
click at [103, 461] on div "Volume Level" at bounding box center [87, 568] width 37 height 6
click at [93, 461] on div "51%" at bounding box center [92, 568] width 46 height 6
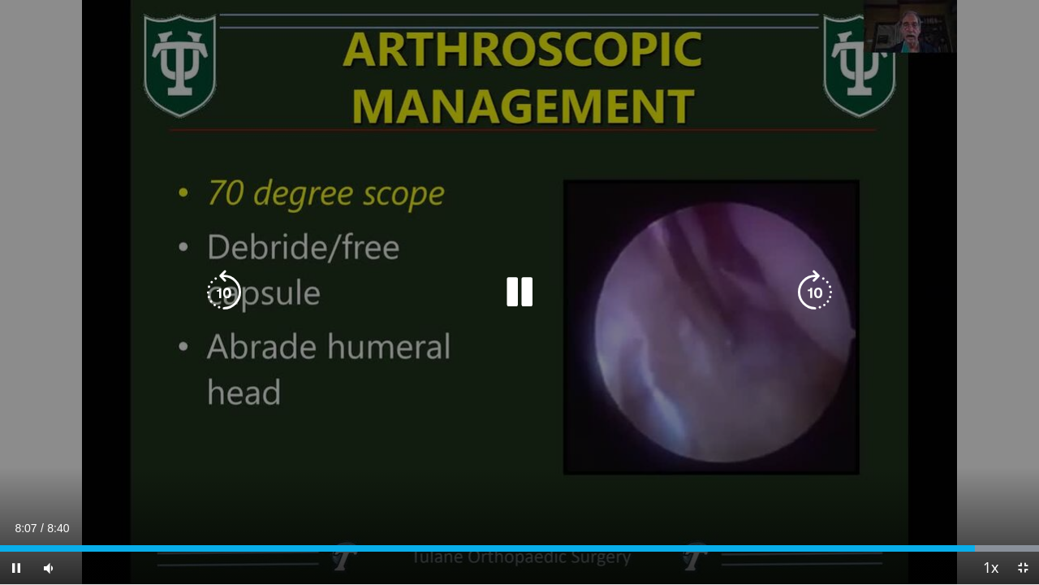
click at [492, 274] on div "10 seconds Tap to unmute" at bounding box center [519, 292] width 1039 height 584
click at [516, 270] on icon "Video Player" at bounding box center [519, 292] width 45 height 45
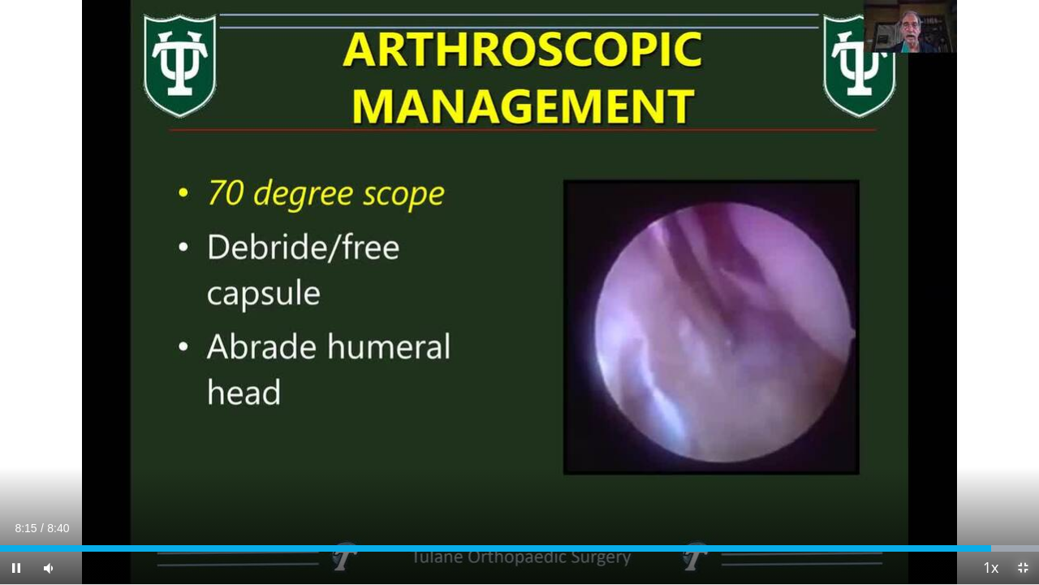
click at [1025, 461] on span "Video Player" at bounding box center [1023, 567] width 32 height 32
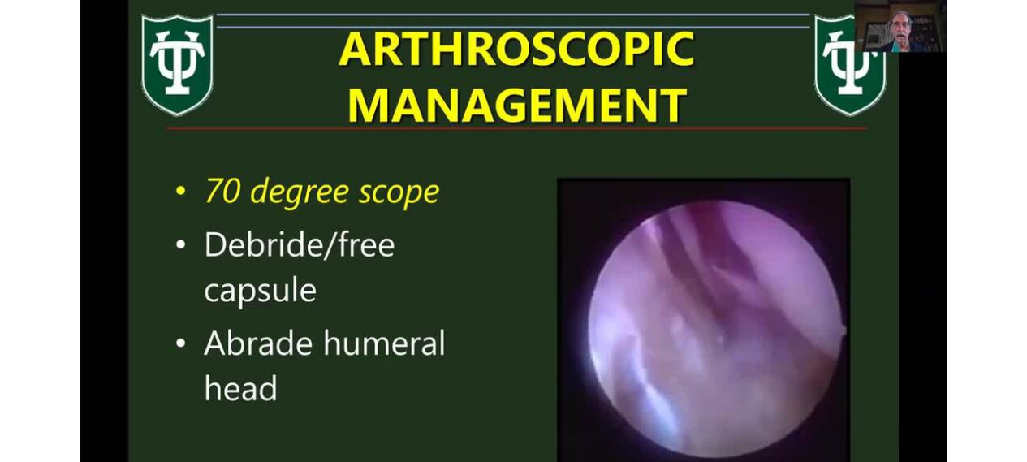
scroll to position [296, 0]
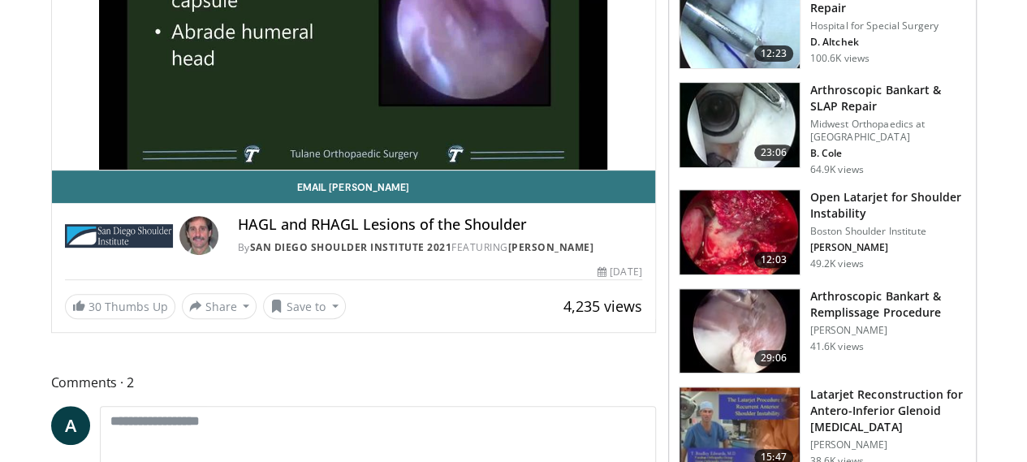
click at [857, 85] on h3 "Arthroscopic Bankart & SLAP Repair" at bounding box center [888, 98] width 156 height 32
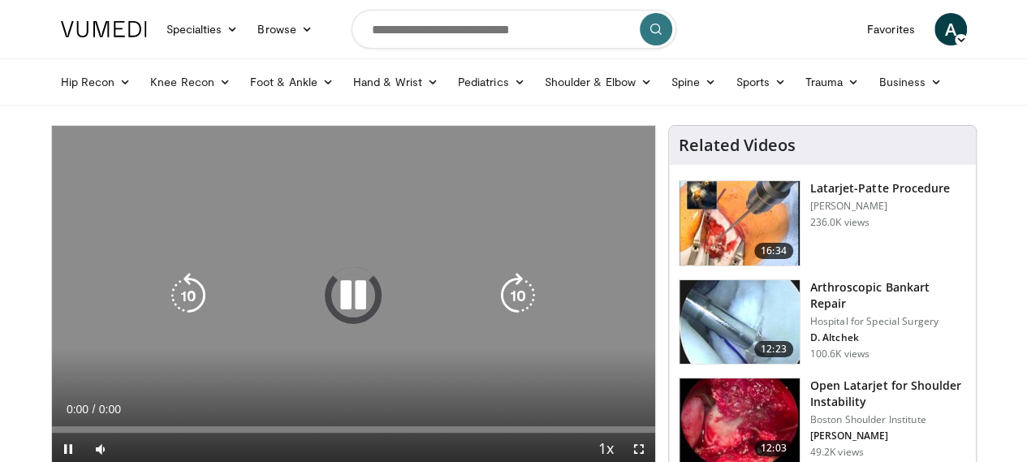
click at [330, 287] on icon "Video Player" at bounding box center [352, 295] width 45 height 45
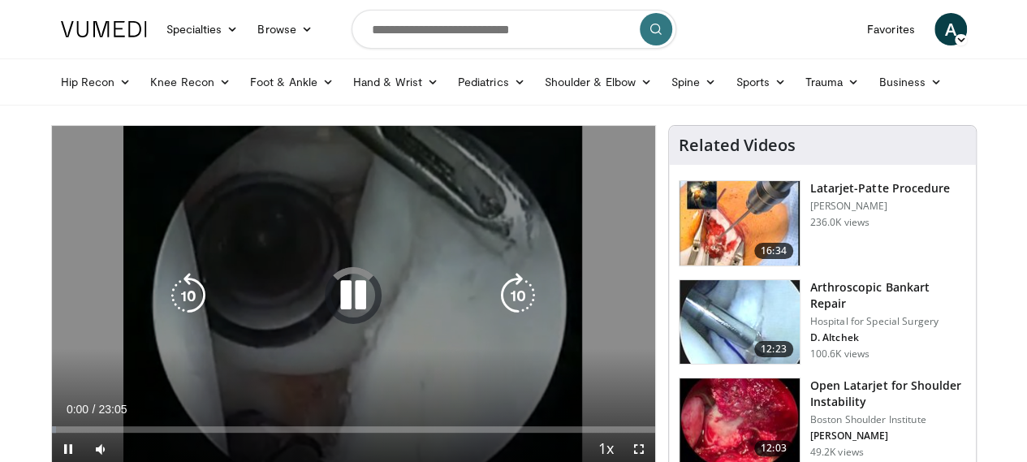
click at [335, 317] on icon "Video Player" at bounding box center [352, 295] width 45 height 45
